Goal: Task Accomplishment & Management: Use online tool/utility

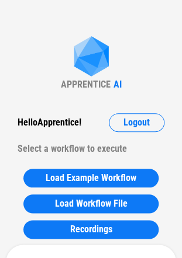
drag, startPoint x: 139, startPoint y: 222, endPoint x: 138, endPoint y: -15, distance: 236.7
click at [138, 0] on html "APPRENTICE AI Hello Apprentice ! Logout Select a workflow to execute Load Examp…" at bounding box center [91, 129] width 182 height 258
